Goal: Task Accomplishment & Management: Use online tool/utility

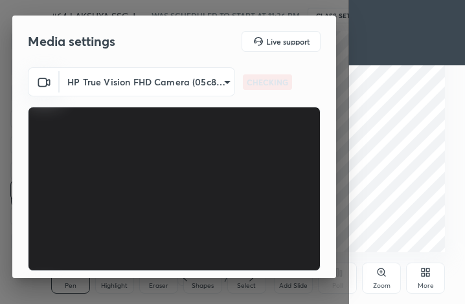
scroll to position [221, 413]
click at [329, 271] on div "HP True Vision FHD Camera (05c8:0441) 0e48258d9373023062da4b9cea32b291409458a39…" at bounding box center [174, 212] width 324 height 290
click at [330, 273] on div "HP True Vision FHD Camera (05c8:0441) 0e48258d9373023062da4b9cea32b291409458a39…" at bounding box center [174, 212] width 324 height 290
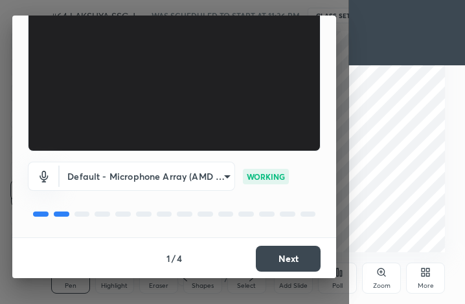
click at [280, 260] on button "Next" at bounding box center [288, 259] width 65 height 26
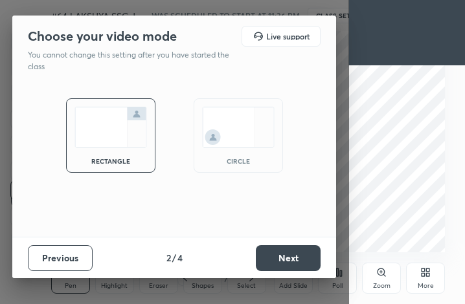
scroll to position [0, 0]
click at [280, 260] on button "Next" at bounding box center [288, 258] width 65 height 26
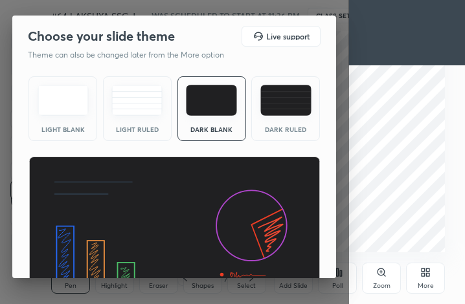
click at [280, 260] on img at bounding box center [174, 239] width 292 height 164
click at [332, 275] on div "Light Blank Light Ruled Dark Blank Dark Ruled" at bounding box center [174, 196] width 324 height 250
click at [334, 275] on div "Choose your slide theme Live support Theme can also be changed later from the M…" at bounding box center [174, 147] width 324 height 263
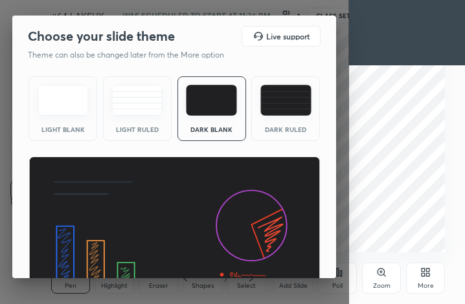
scroll to position [84, 0]
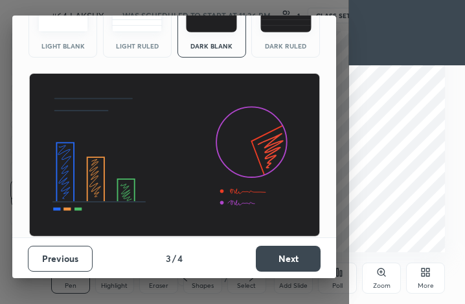
click at [298, 261] on button "Next" at bounding box center [288, 259] width 65 height 26
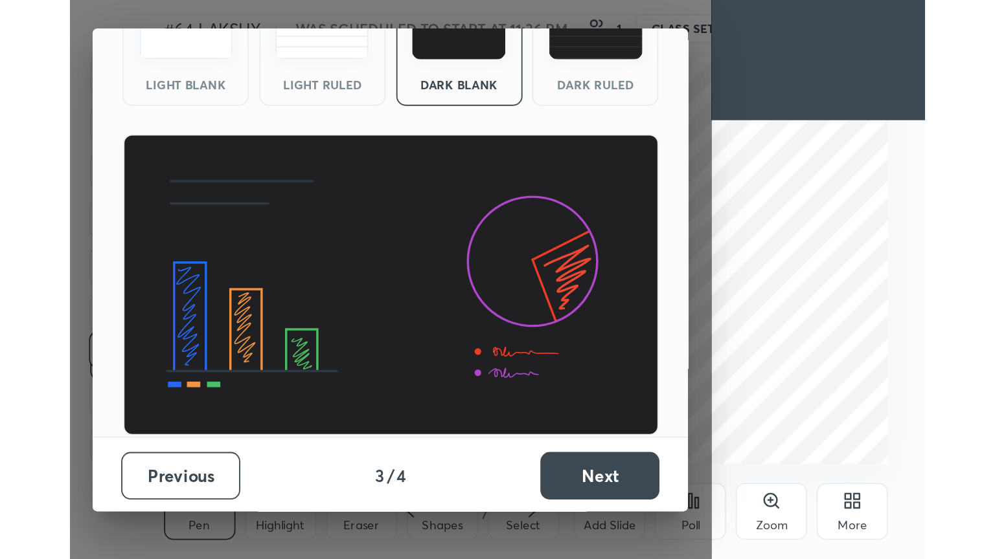
scroll to position [0, 0]
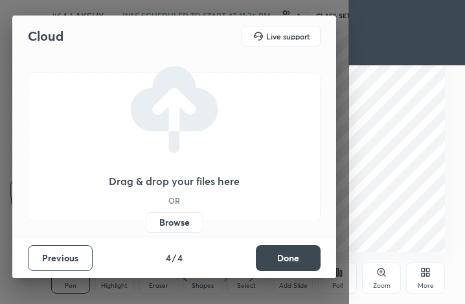
click at [298, 261] on button "Done" at bounding box center [288, 258] width 65 height 26
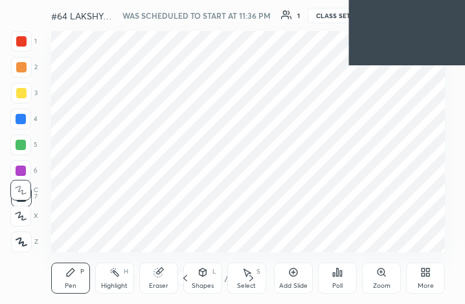
click at [427, 275] on icon at bounding box center [428, 274] width 3 height 3
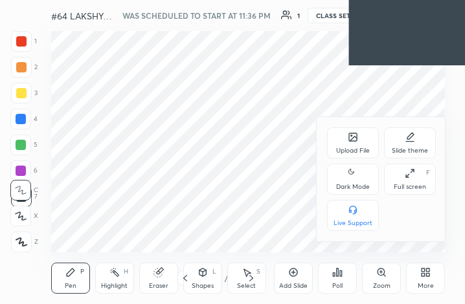
click at [409, 175] on icon at bounding box center [410, 173] width 10 height 10
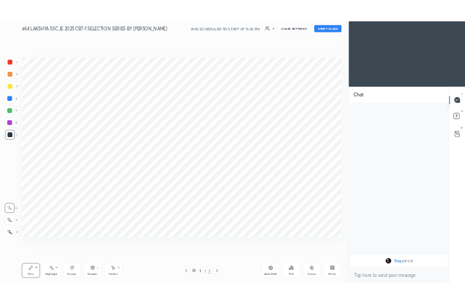
scroll to position [64272, 64054]
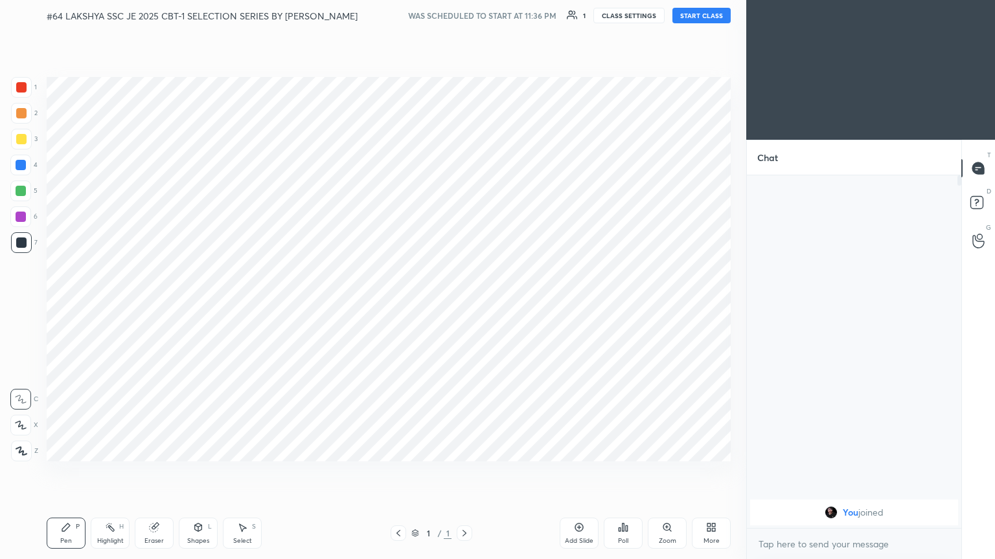
click at [464, 12] on button "START CLASS" at bounding box center [701, 16] width 58 height 16
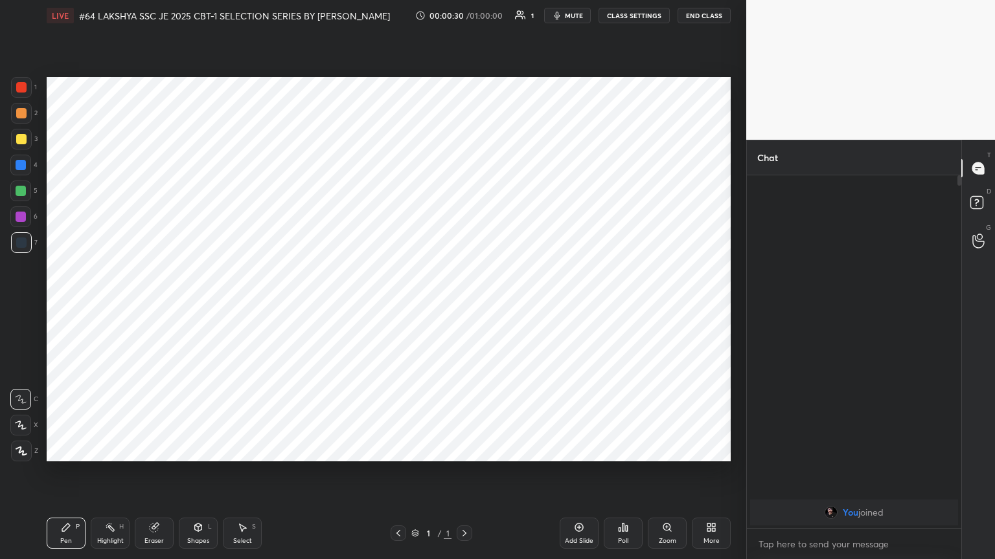
click at [464, 13] on icon "button" at bounding box center [557, 15] width 10 height 10
click at [464, 304] on icon at bounding box center [708, 529] width 3 height 3
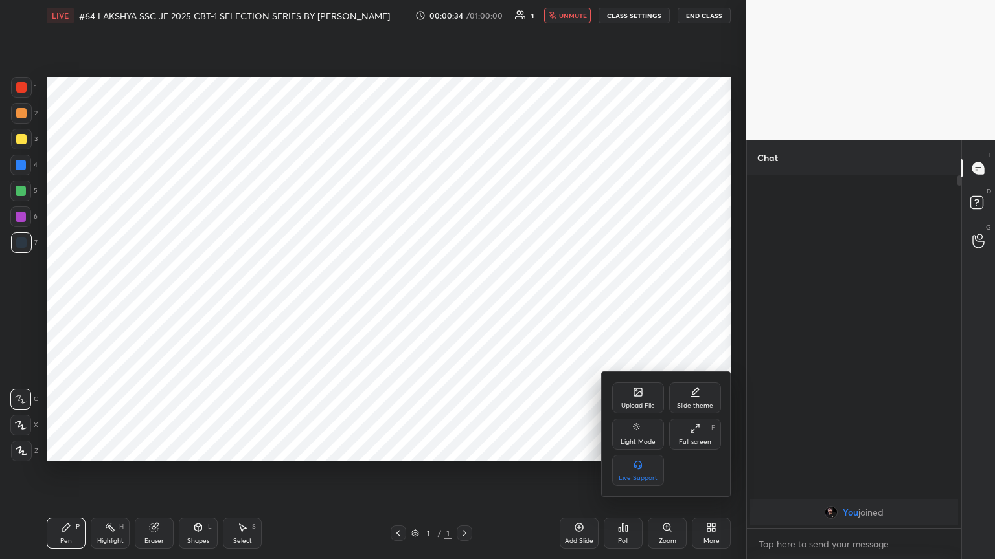
click at [464, 304] on div "Upload File" at bounding box center [638, 398] width 52 height 31
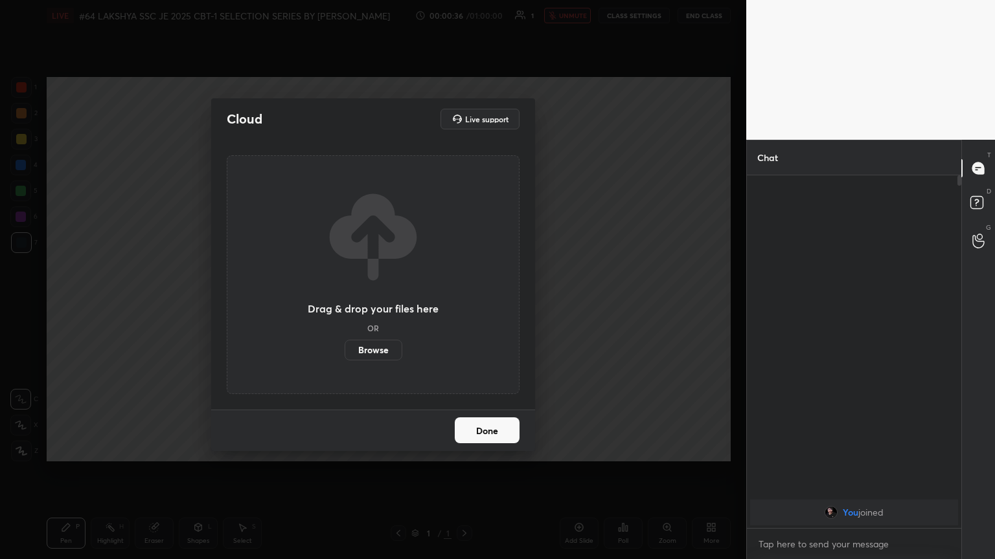
click at [386, 304] on label "Browse" at bounding box center [373, 350] width 58 height 21
click at [344, 304] on input "Browse" at bounding box center [344, 350] width 0 height 21
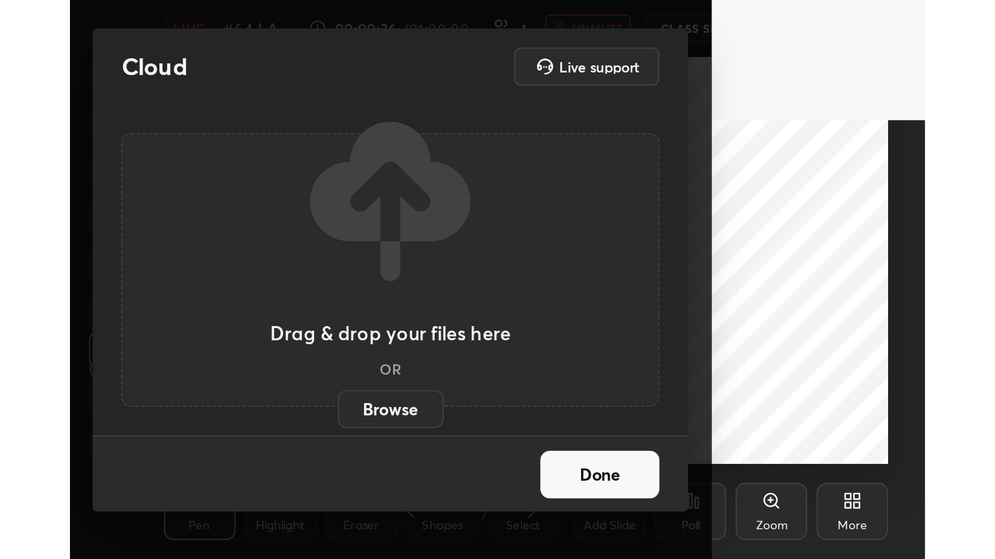
scroll to position [221, 412]
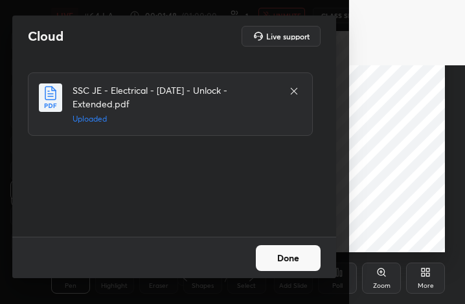
click at [284, 267] on button "Done" at bounding box center [288, 258] width 65 height 26
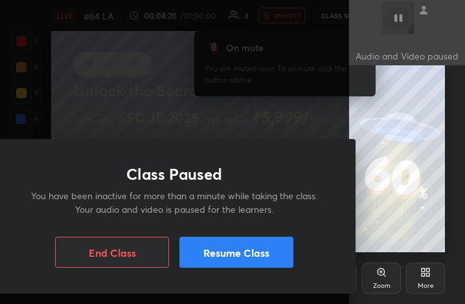
click at [218, 252] on button "Resume Class" at bounding box center [236, 252] width 114 height 31
click at [235, 251] on button "Resume Class" at bounding box center [236, 252] width 114 height 31
click at [217, 253] on button "Resume Class" at bounding box center [236, 252] width 114 height 31
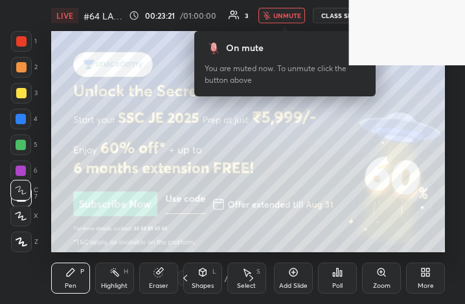
click at [418, 280] on div "More" at bounding box center [425, 278] width 39 height 31
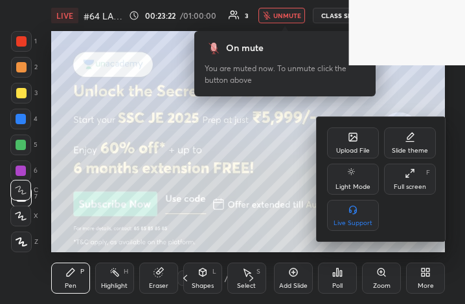
click at [408, 175] on icon at bounding box center [407, 175] width 3 height 3
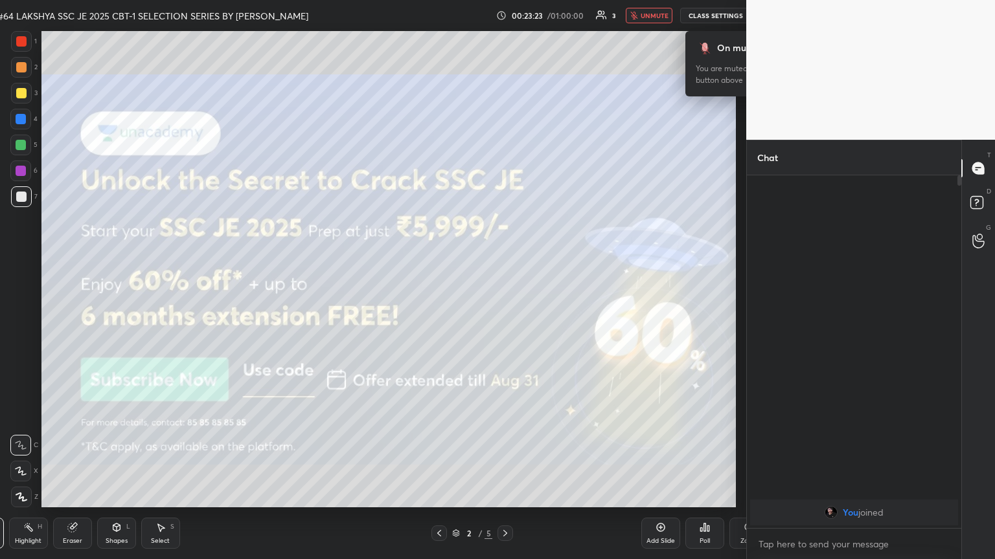
scroll to position [64272, 63842]
type textarea "x"
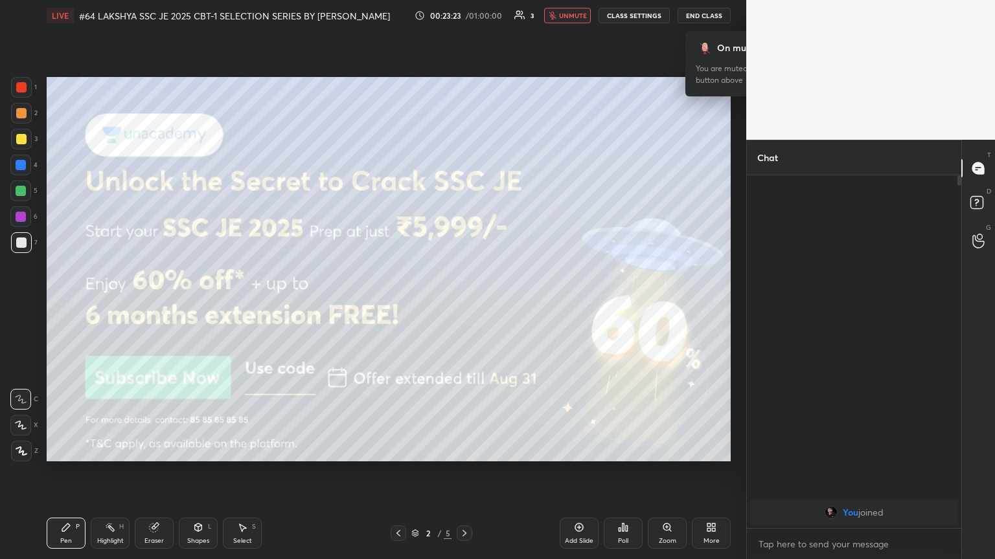
scroll to position [64272, 64054]
